Goal: Transaction & Acquisition: Purchase product/service

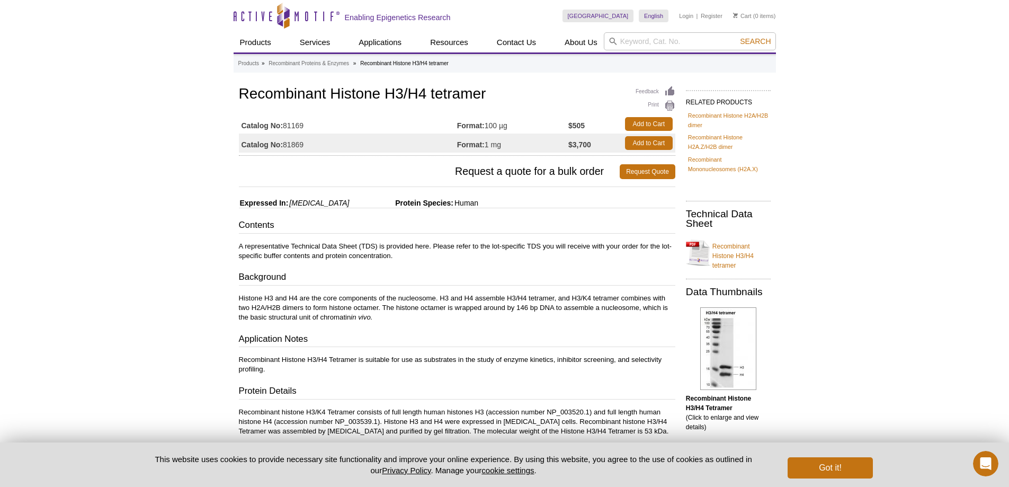
drag, startPoint x: 495, startPoint y: 149, endPoint x: 470, endPoint y: 149, distance: 24.4
click at [470, 149] on td "Format: 1 mg" at bounding box center [512, 143] width 111 height 19
click at [420, 153] on table "Catalog No: 81169 Format: 100 µg $505 Add to Cart Catalog No: 81869 Format: 1 m…" at bounding box center [457, 134] width 437 height 44
click at [736, 250] on link "Recombinant Histone H3/H4 tetramer" at bounding box center [728, 252] width 85 height 35
drag, startPoint x: 492, startPoint y: 121, endPoint x: 542, endPoint y: 126, distance: 50.6
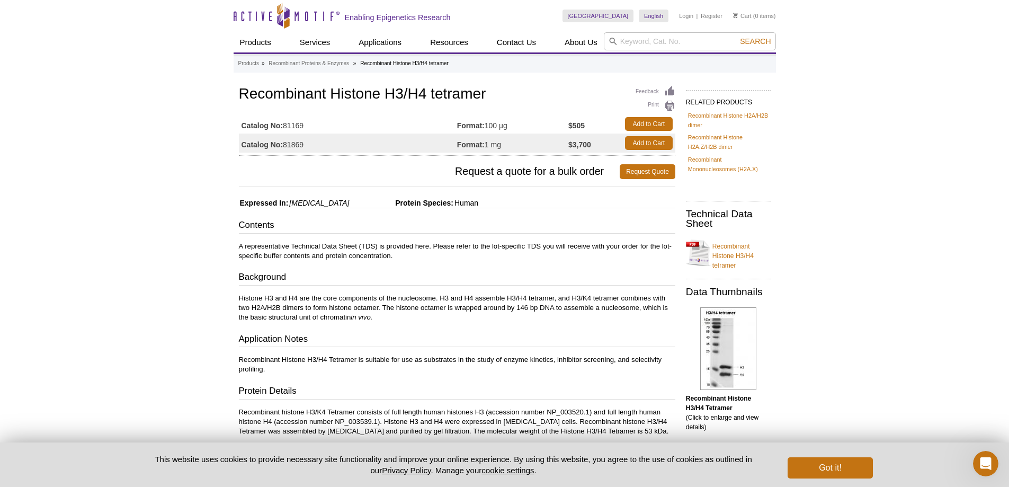
click at [542, 126] on td "Format: 100 µg" at bounding box center [512, 123] width 111 height 19
click at [537, 123] on td "Format: 100 µg" at bounding box center [512, 123] width 111 height 19
click at [518, 123] on td "Format: 100 µg" at bounding box center [512, 123] width 111 height 19
click at [884, 42] on div "Active Motif Logo Enabling Epigenetics Research 0 Search Skip to content Active…" at bounding box center [504, 407] width 1009 height 815
click at [839, 458] on button "Got it!" at bounding box center [830, 467] width 85 height 21
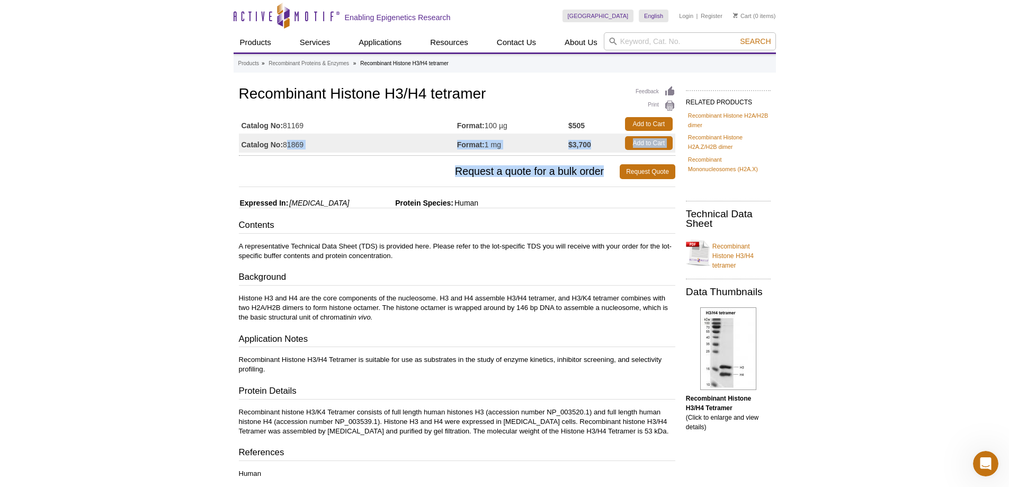
drag, startPoint x: 284, startPoint y: 136, endPoint x: 577, endPoint y: 186, distance: 297.2
click at [610, 161] on div "Feedback Print Recombinant Histone H3/H4 tetramer Catalog No: 81169 Format: 100…" at bounding box center [455, 391] width 442 height 615
click at [563, 210] on div "Feedback Print Recombinant Histone H3/H4 tetramer Catalog No: 81169 Format: 100…" at bounding box center [455, 391] width 442 height 615
